Goal: Task Accomplishment & Management: Use online tool/utility

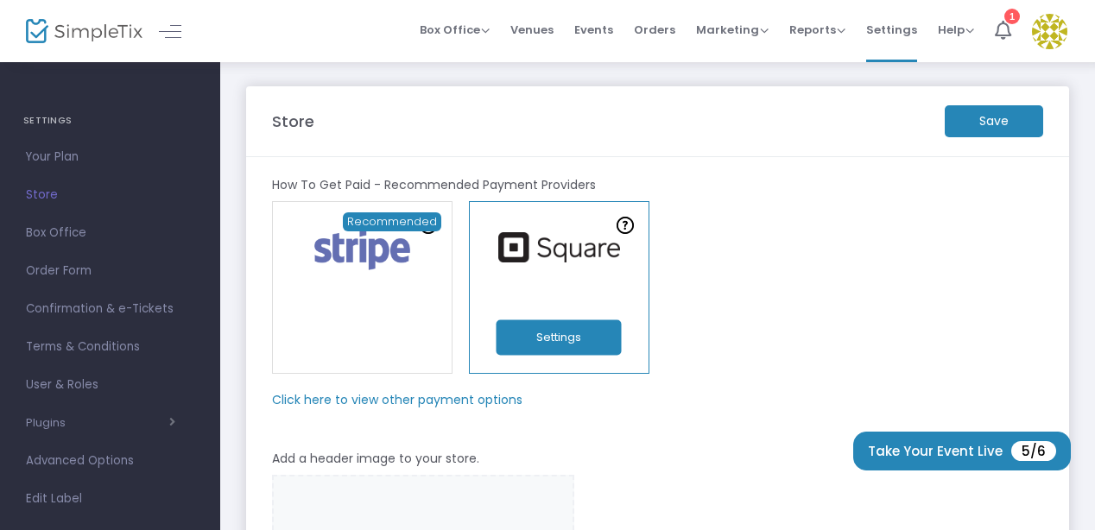
click at [812, 276] on div "Online Orders Transaction cost 2% + 0.99¢ Create a new payment account In-Perso…" at bounding box center [657, 287] width 789 height 173
click at [1000, 31] on icon at bounding box center [1003, 30] width 16 height 19
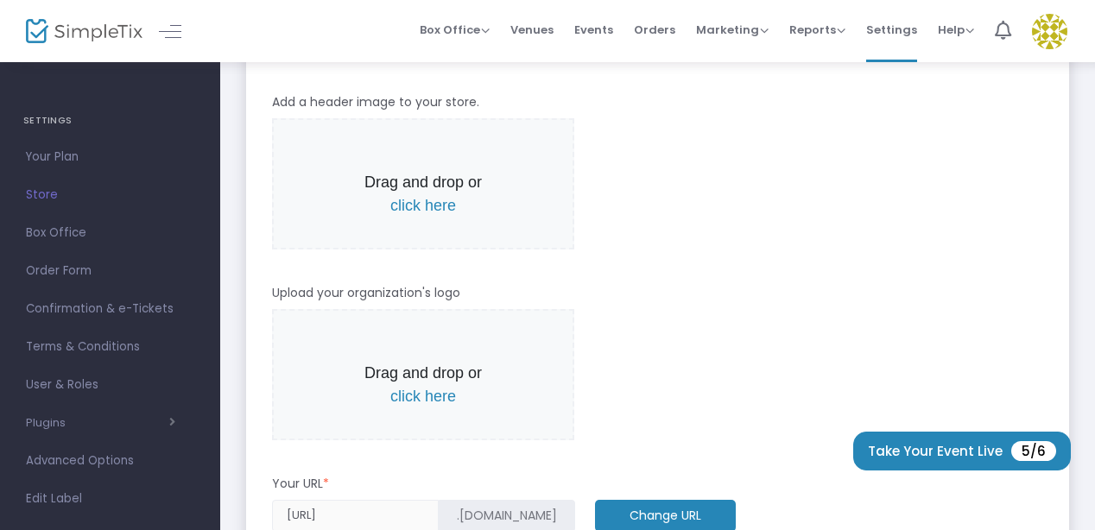
scroll to position [359, 0]
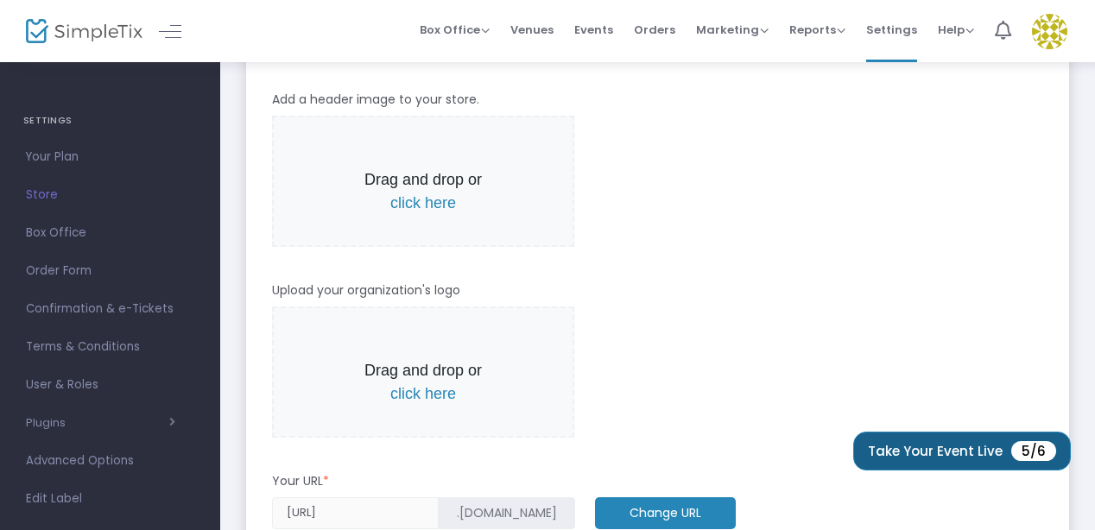
click at [938, 439] on button "Take Your Event Live 5/6" at bounding box center [962, 451] width 218 height 39
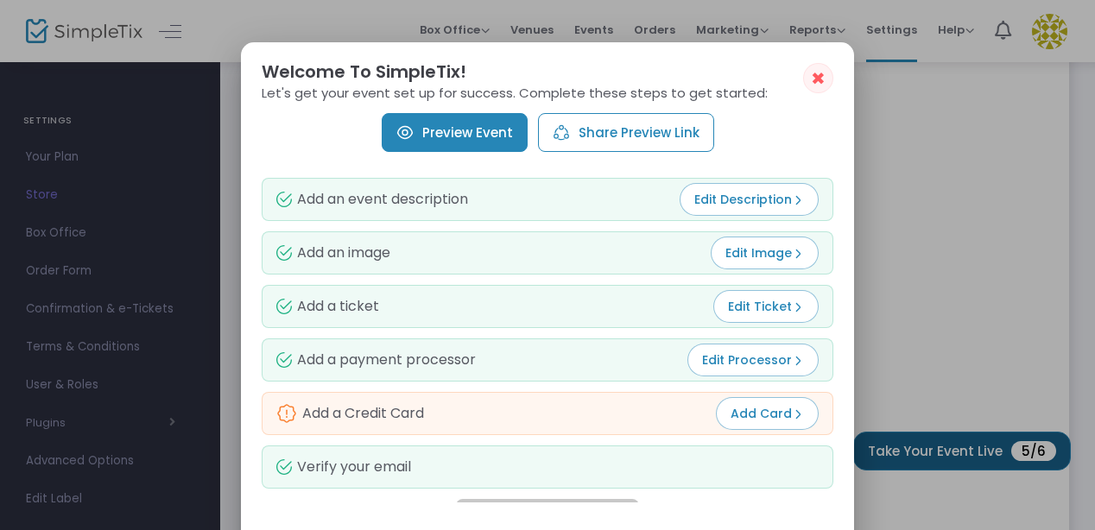
scroll to position [0, 0]
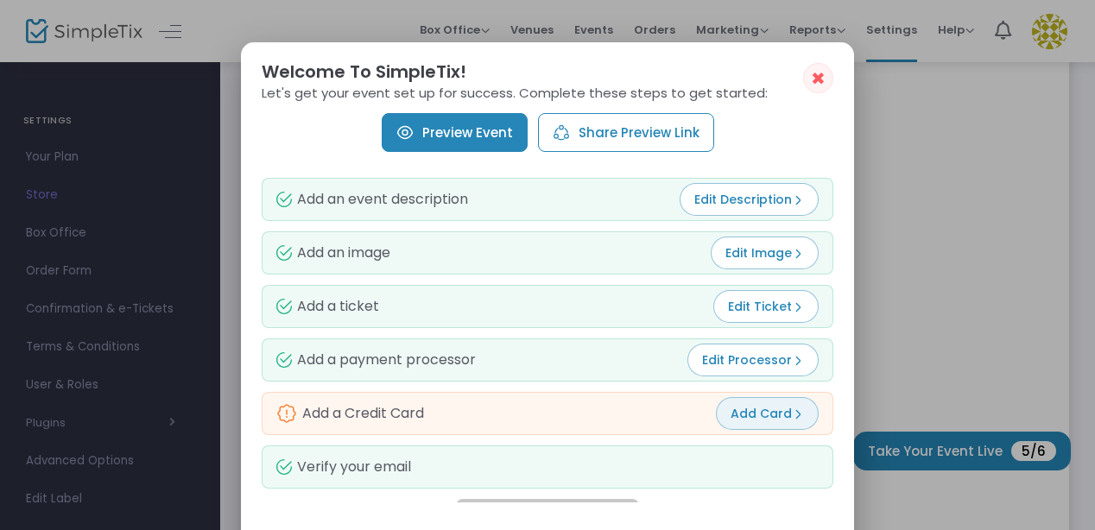
click at [777, 415] on span "Add Card" at bounding box center [767, 413] width 73 height 17
